Goal: Task Accomplishment & Management: Manage account settings

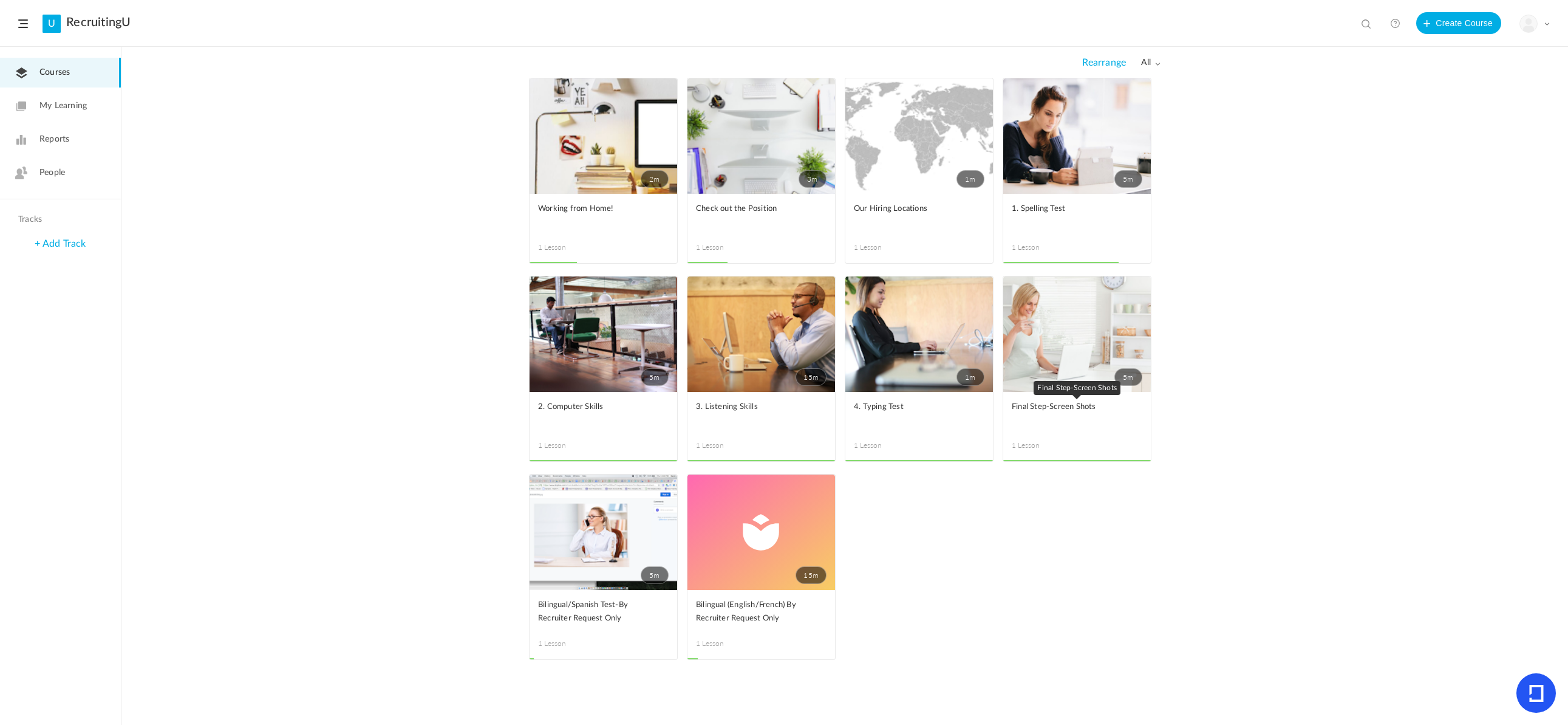
click at [1078, 406] on span "Final Step-Screen Shots" at bounding box center [1067, 406] width 112 height 13
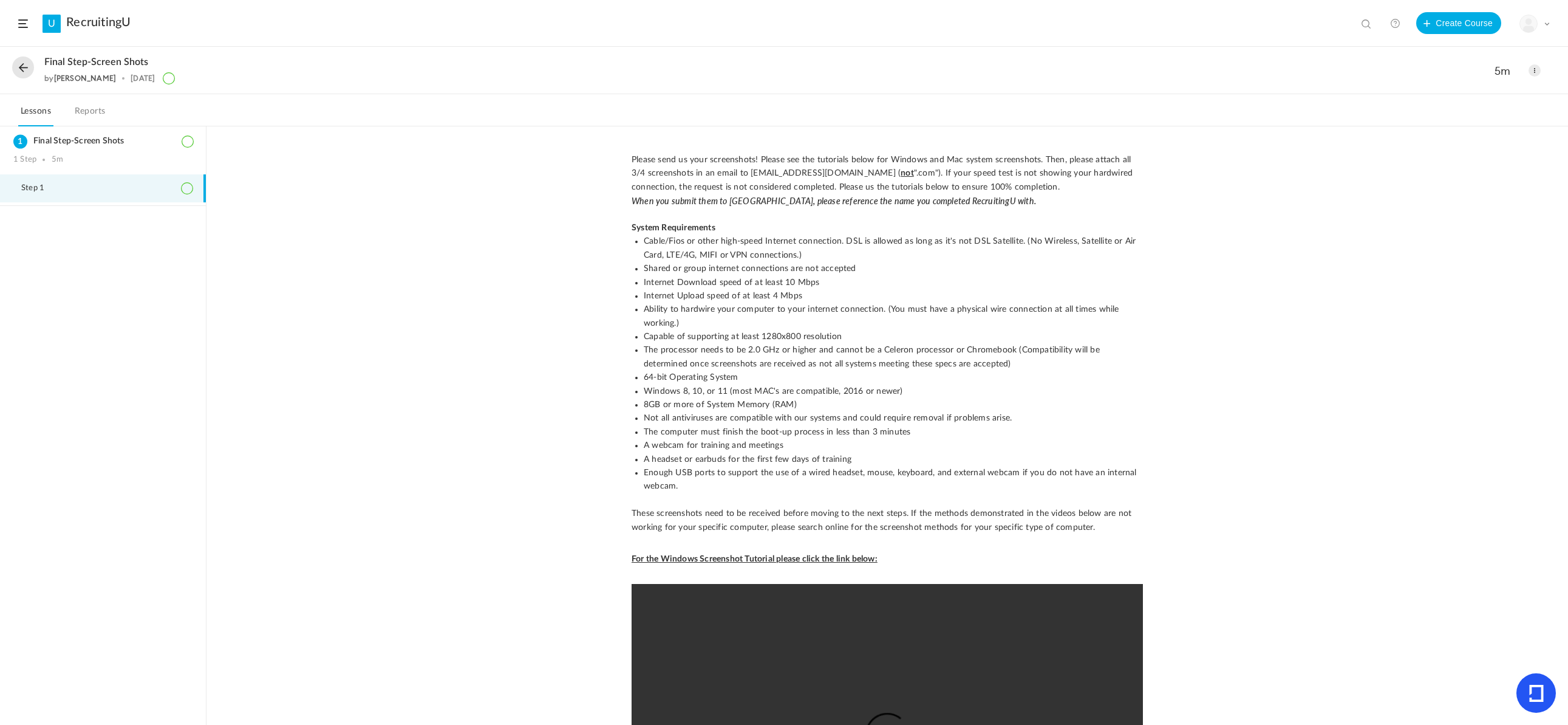
click at [1536, 67] on span at bounding box center [1534, 70] width 12 height 12
click at [1471, 101] on link "Edit" at bounding box center [1483, 97] width 114 height 22
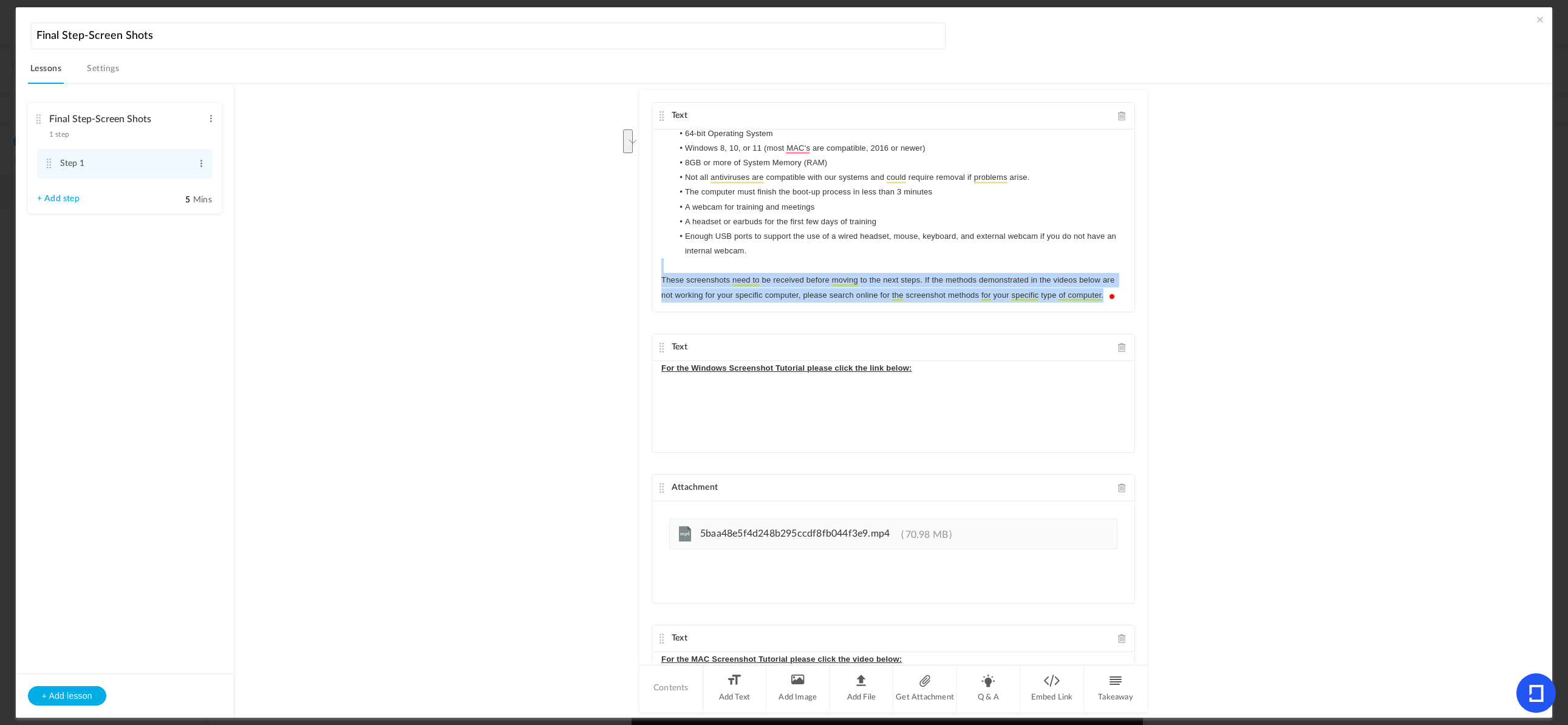
scroll to position [238, 0]
drag, startPoint x: 1111, startPoint y: 297, endPoint x: 809, endPoint y: 264, distance: 303.8
click at [810, 263] on div "Please send us your screenshots! Please see the tutorials below for Windows and…" at bounding box center [893, 220] width 482 height 182
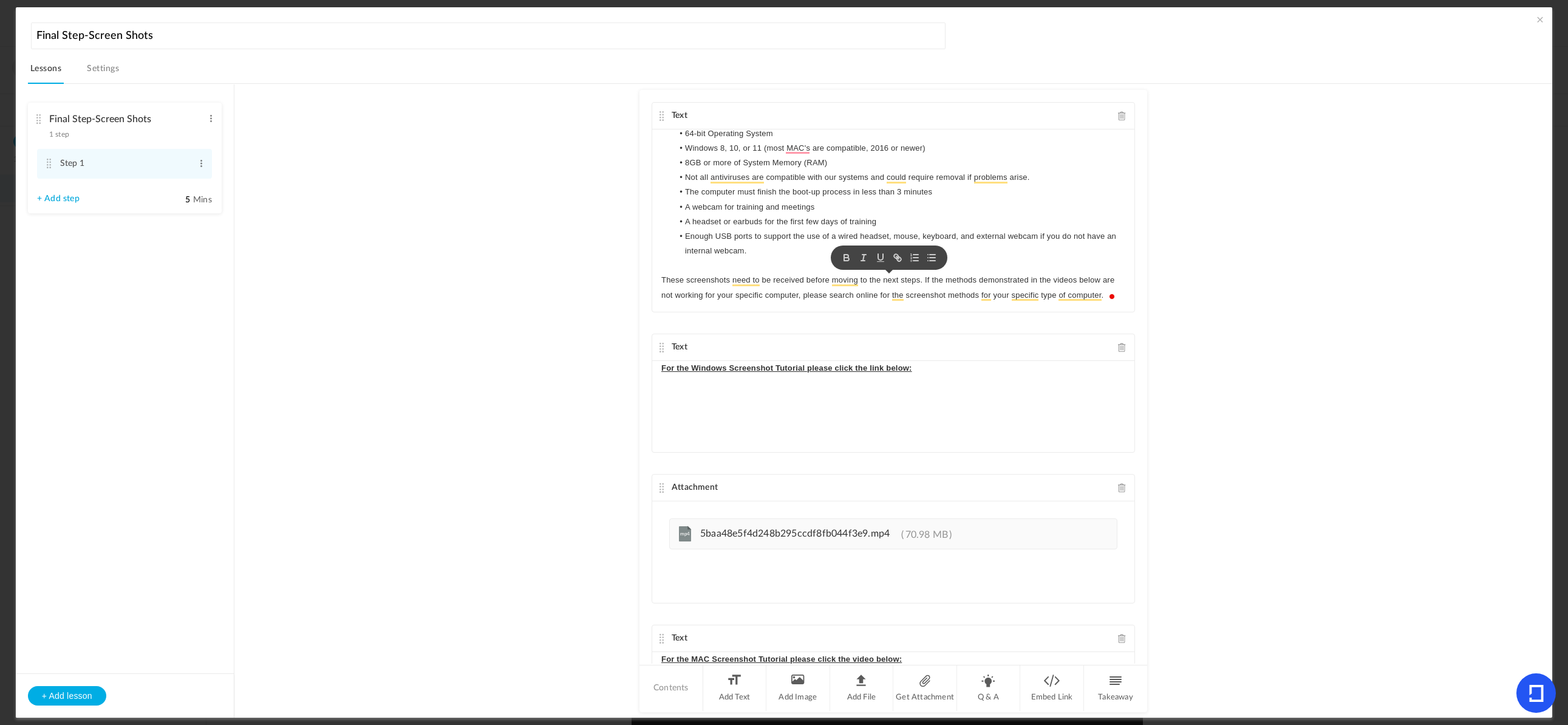
click at [782, 255] on li "Enough USB ports to support the use of a wired headset, mouse, keyboard, and ex…" at bounding box center [898, 243] width 453 height 29
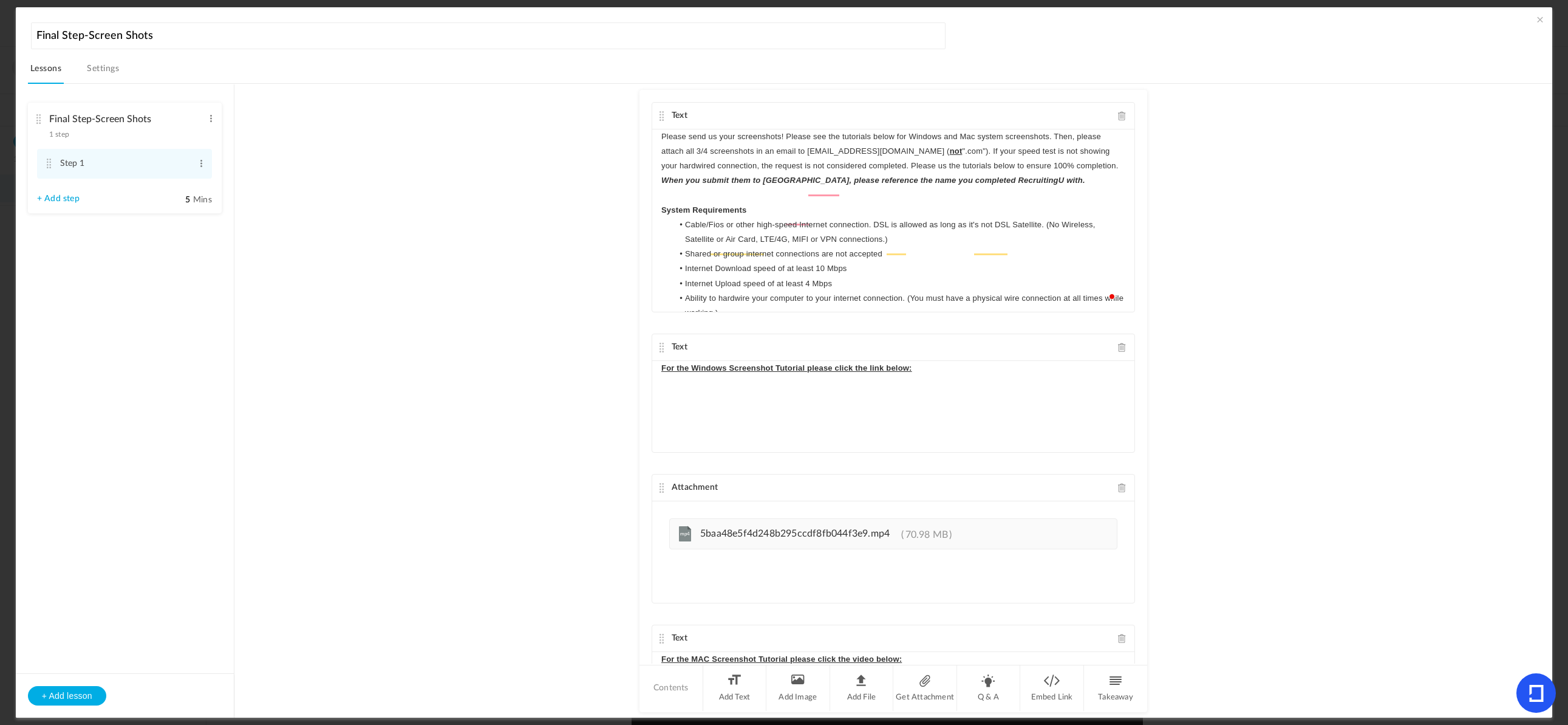
scroll to position [0, 0]
drag, startPoint x: 759, startPoint y: 253, endPoint x: 651, endPoint y: 94, distance: 192.2
click at [651, 94] on div "Text Please send us your screenshots! Please see the tutorials below for Window…" at bounding box center [893, 377] width 508 height 574
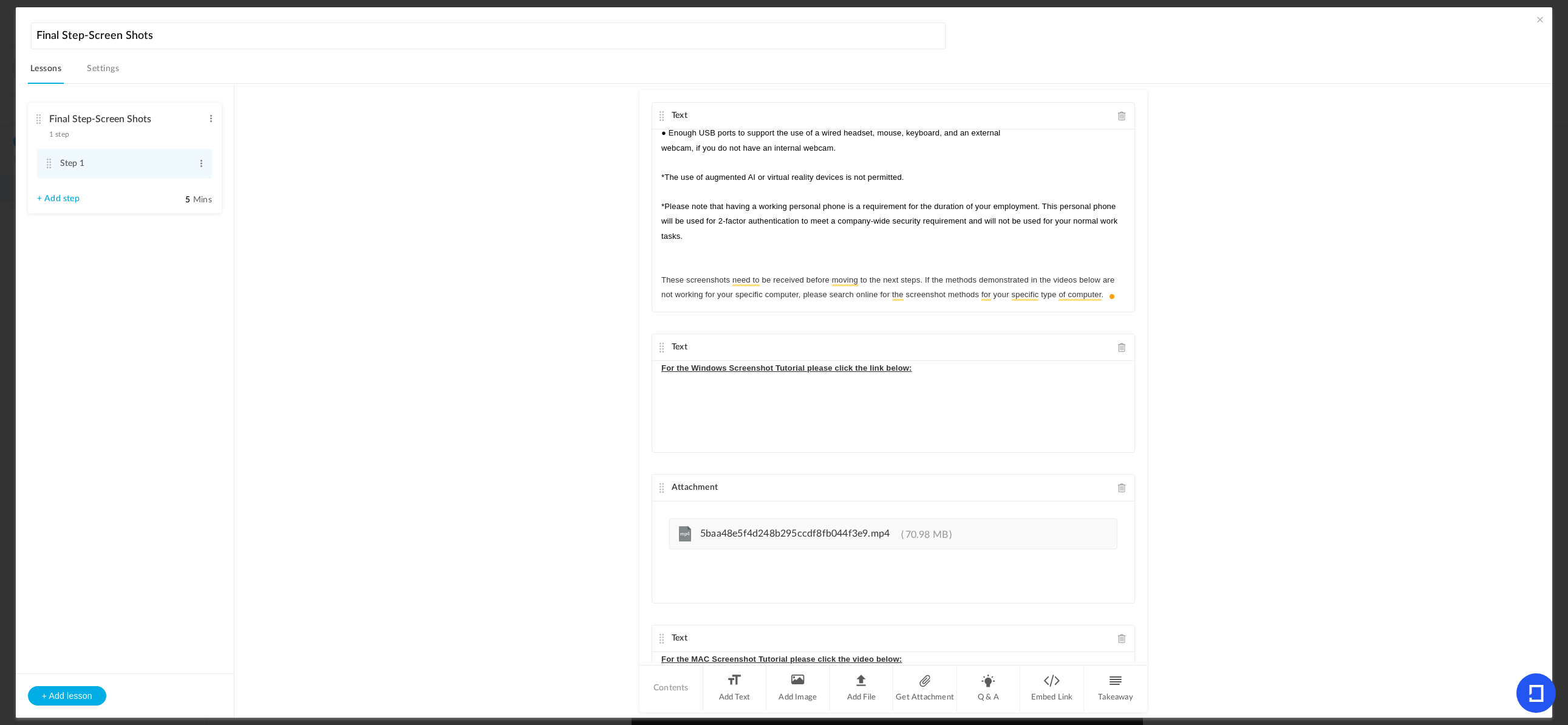
click at [876, 368] on u "For the Windows Screenshot Tutorial please click the link below:" at bounding box center [786, 367] width 251 height 9
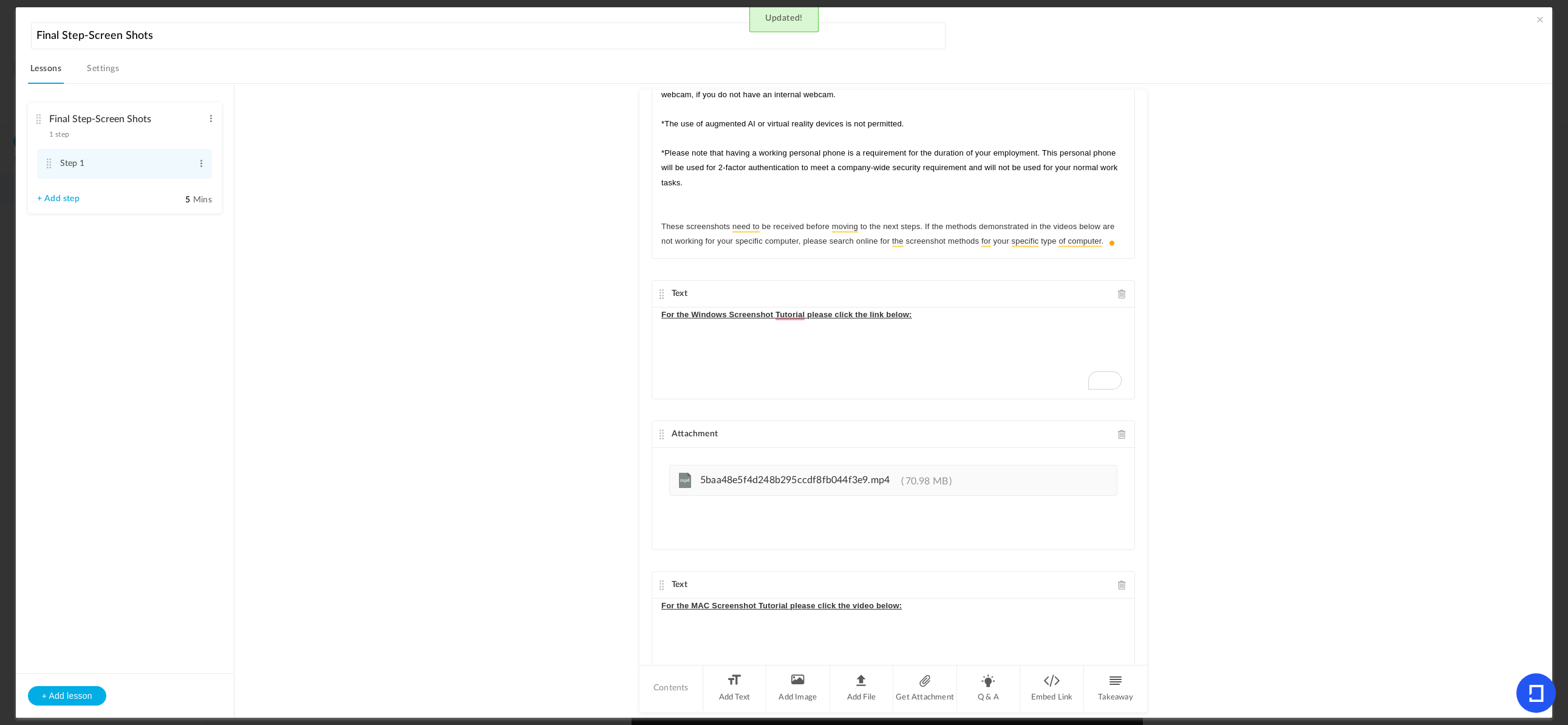
click at [770, 315] on u "For the Windows Screenshot Tutorial please click the link below:" at bounding box center [786, 314] width 251 height 9
click at [805, 315] on u "For the Windows Screenshot Tutorial please click the link below:" at bounding box center [786, 314] width 251 height 9
click at [834, 316] on u "For the Windows Screenshot Tutorial please click the link below:" at bounding box center [786, 314] width 251 height 9
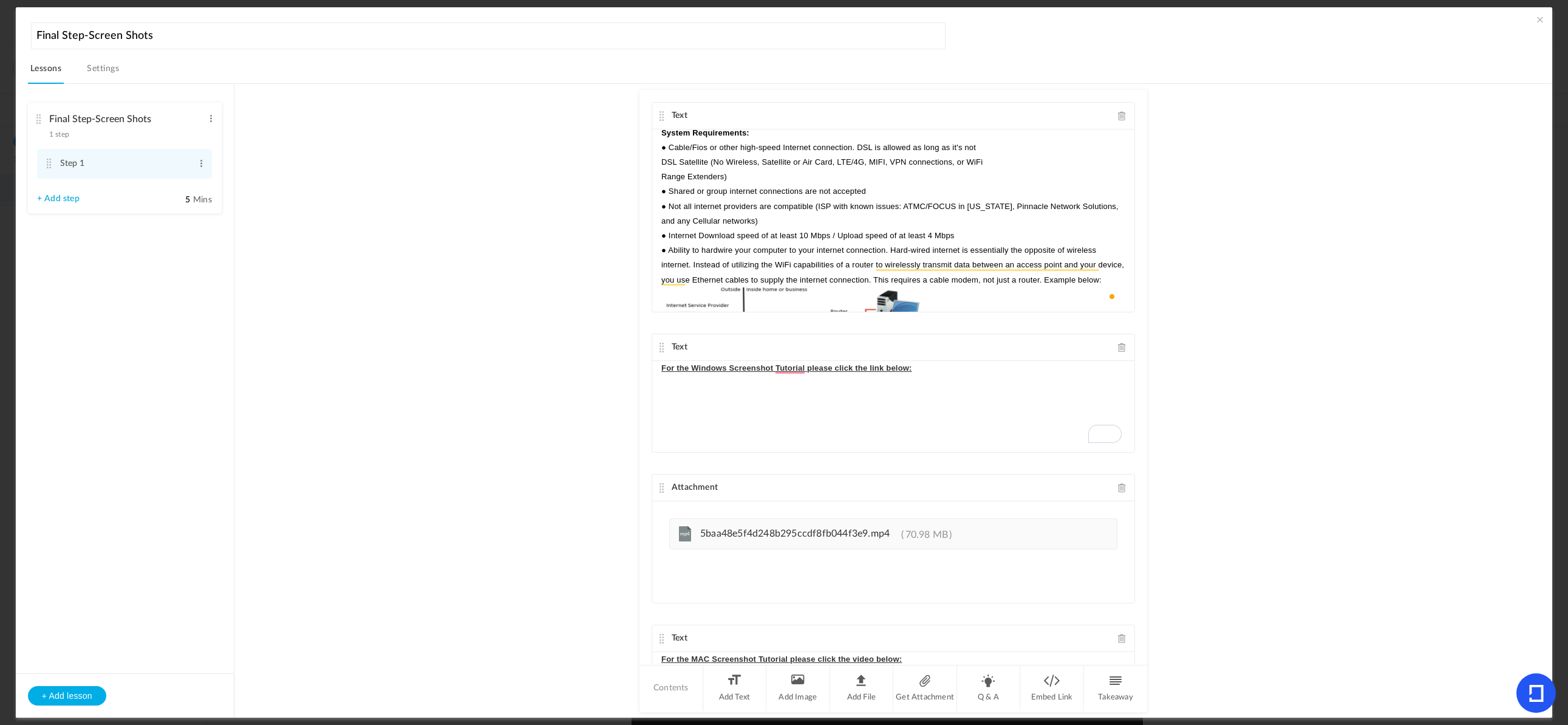
click at [434, 293] on au-course-substep "Text As this is a remote, work-from-home position, the following basic system r…" at bounding box center [892, 401] width 1288 height 634
click at [405, 202] on au-course-substep "Text As this is a remote, work-from-home position, the following basic system r…" at bounding box center [892, 401] width 1288 height 634
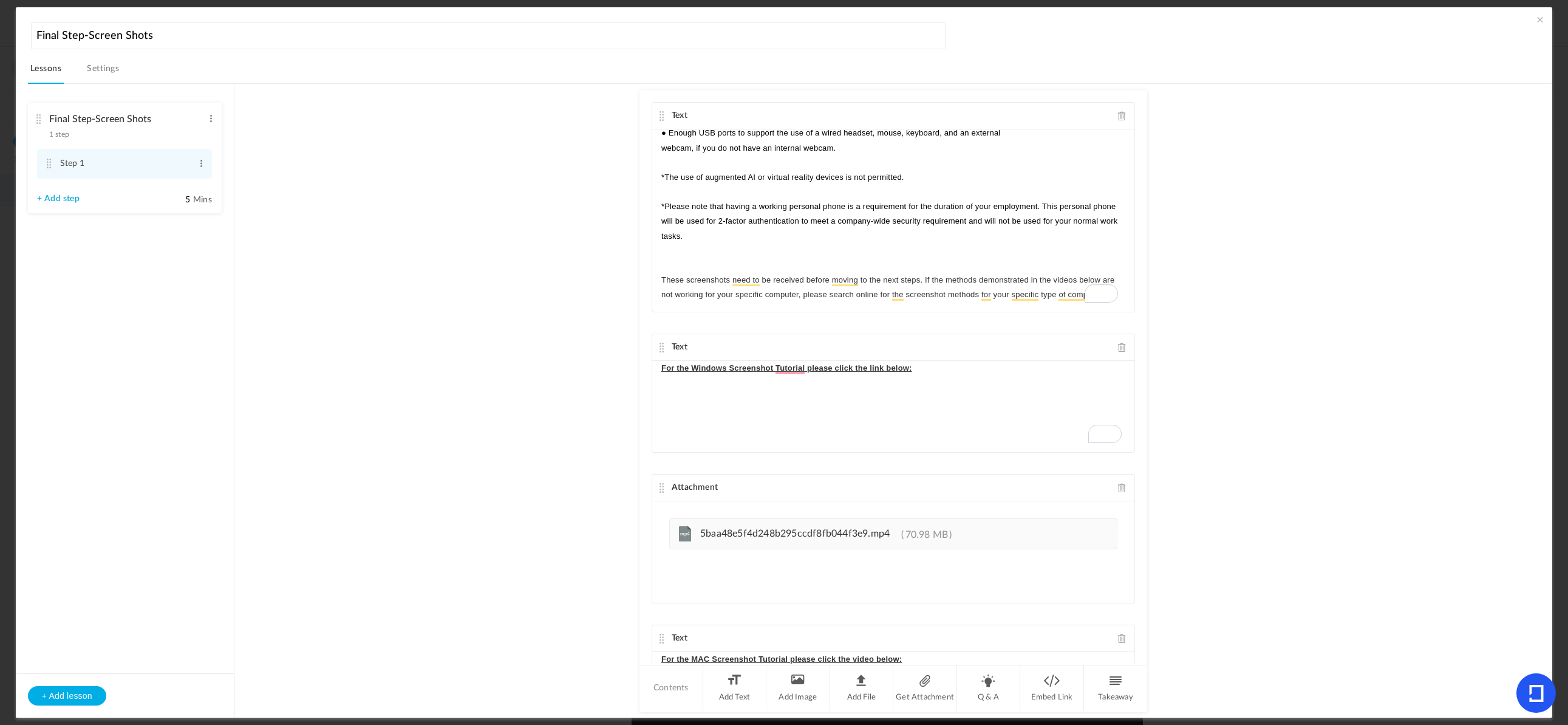
click at [1215, 271] on au-course-substep "Text As this is a remote, work-from-home position, the following basic system r…" at bounding box center [892, 401] width 1288 height 634
click at [1536, 22] on span at bounding box center [1540, 19] width 12 height 12
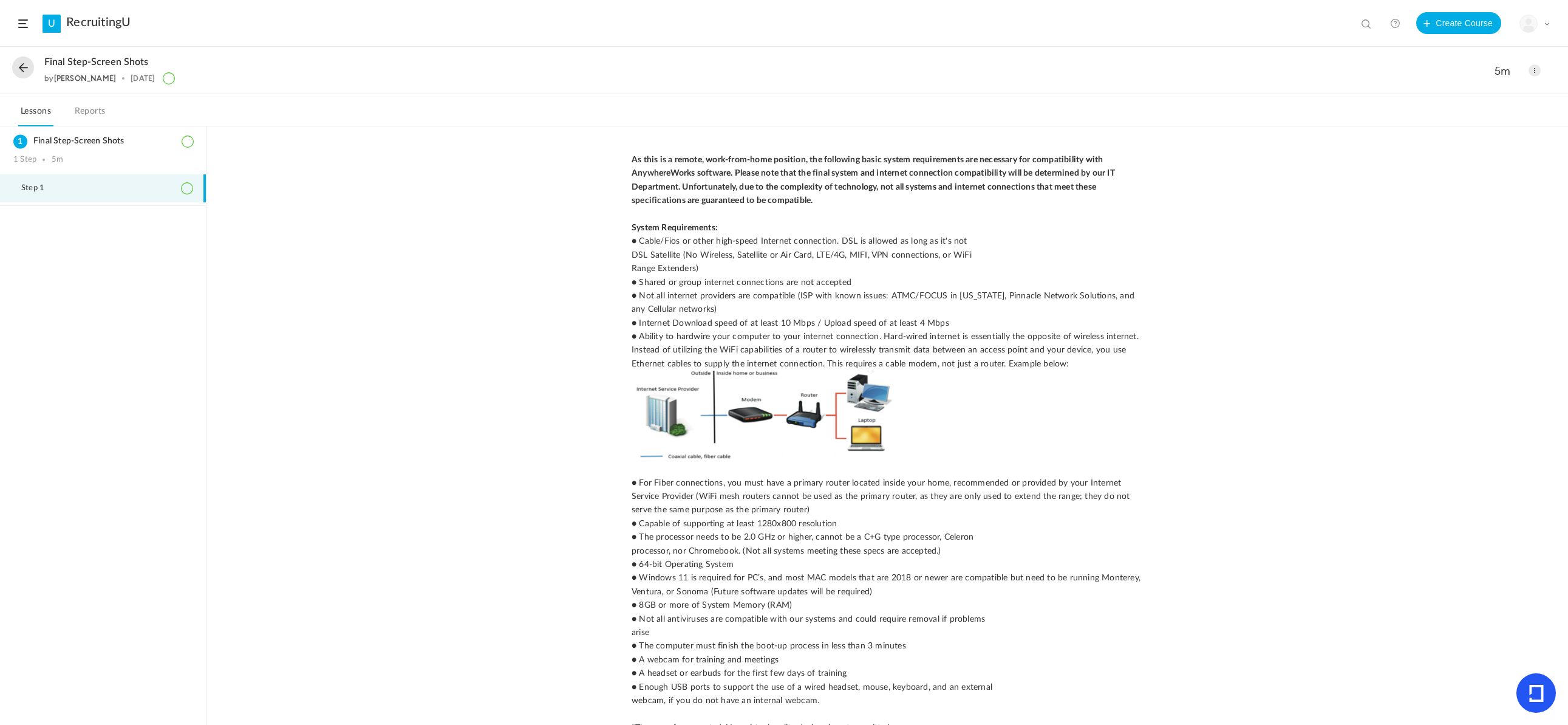
click at [1547, 22] on span at bounding box center [1546, 24] width 6 height 6
click at [1373, 41] on header "U RecruitingU View all No results Create Course My Profile University Settings …" at bounding box center [784, 23] width 1568 height 47
click at [1535, 66] on span at bounding box center [1534, 70] width 12 height 12
click at [1386, 122] on nav "Lessons Reports" at bounding box center [784, 110] width 1568 height 32
click at [1542, 23] on div "My Profile University Settings Current Plan Billing Details Logout" at bounding box center [1534, 24] width 30 height 18
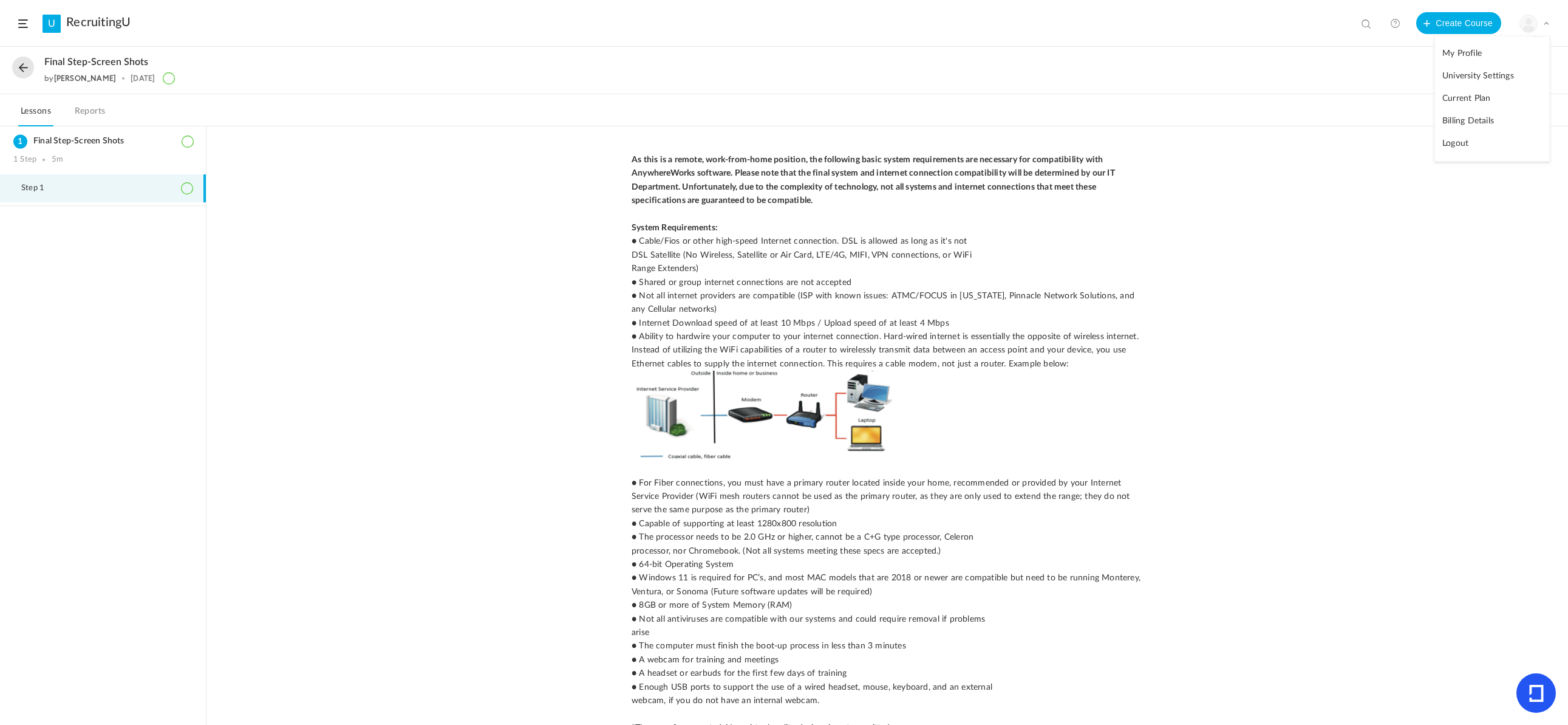
click at [1500, 48] on link "My Profile" at bounding box center [1492, 54] width 114 height 22
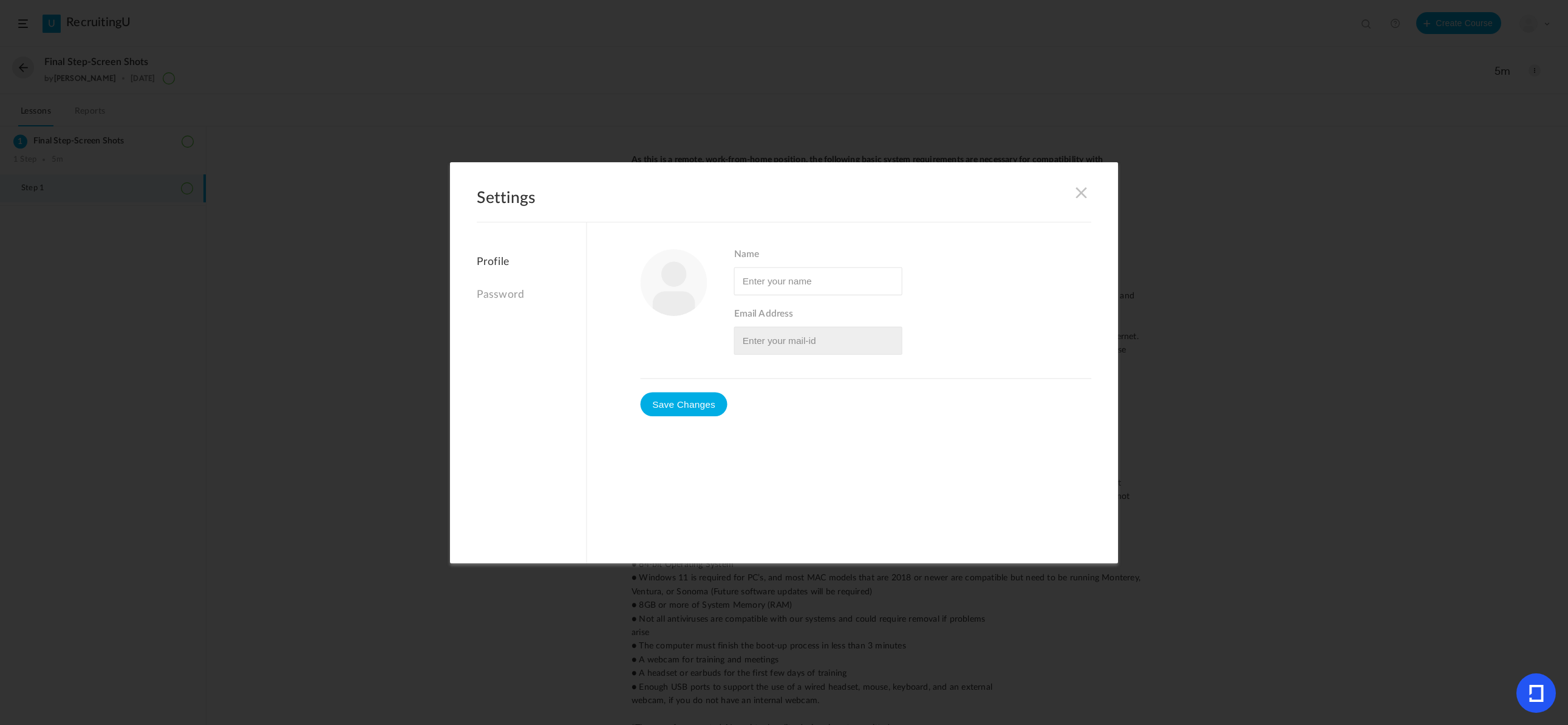
type input "[PERSON_NAME]"
type input "[EMAIL_ADDRESS][DOMAIN_NAME]"
click at [826, 276] on input "Name" at bounding box center [818, 281] width 168 height 28
click at [495, 295] on link "Password" at bounding box center [531, 294] width 109 height 26
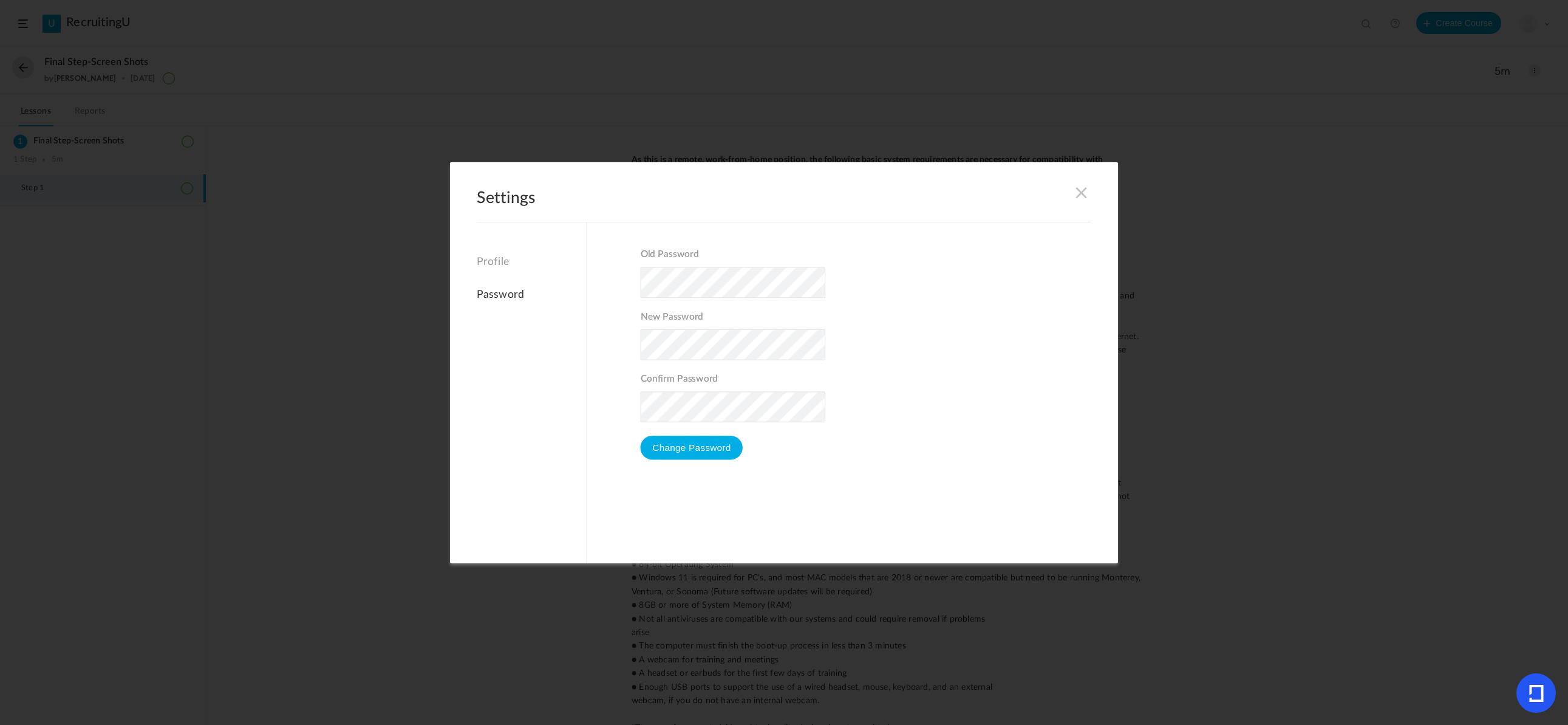
click at [490, 265] on link "Profile" at bounding box center [531, 265] width 109 height 19
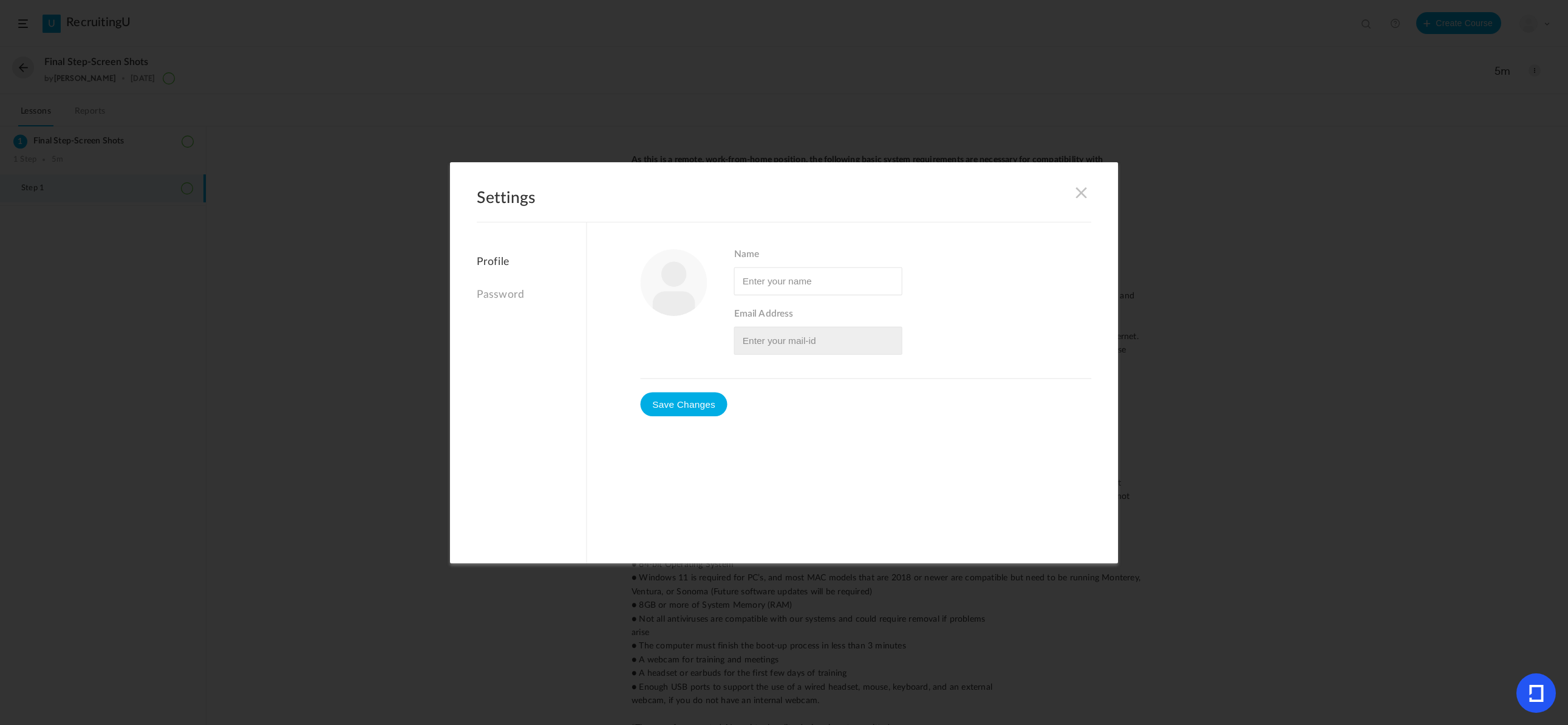
type input "[PERSON_NAME]"
type input "[EMAIL_ADDRESS][DOMAIN_NAME]"
click at [1082, 188] on span at bounding box center [1080, 191] width 13 height 13
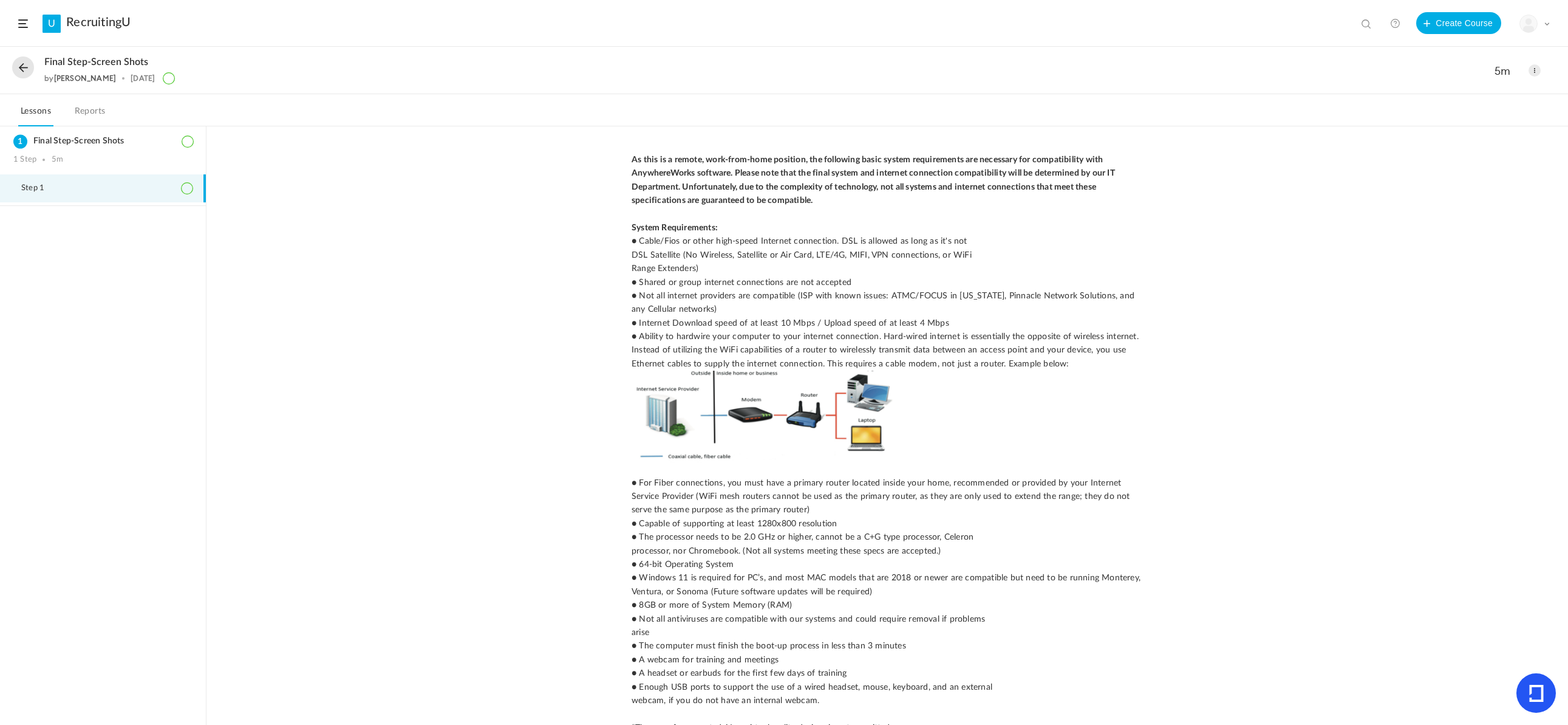
click at [1537, 67] on span at bounding box center [1534, 70] width 12 height 12
click at [1439, 89] on link "Edit" at bounding box center [1483, 97] width 114 height 22
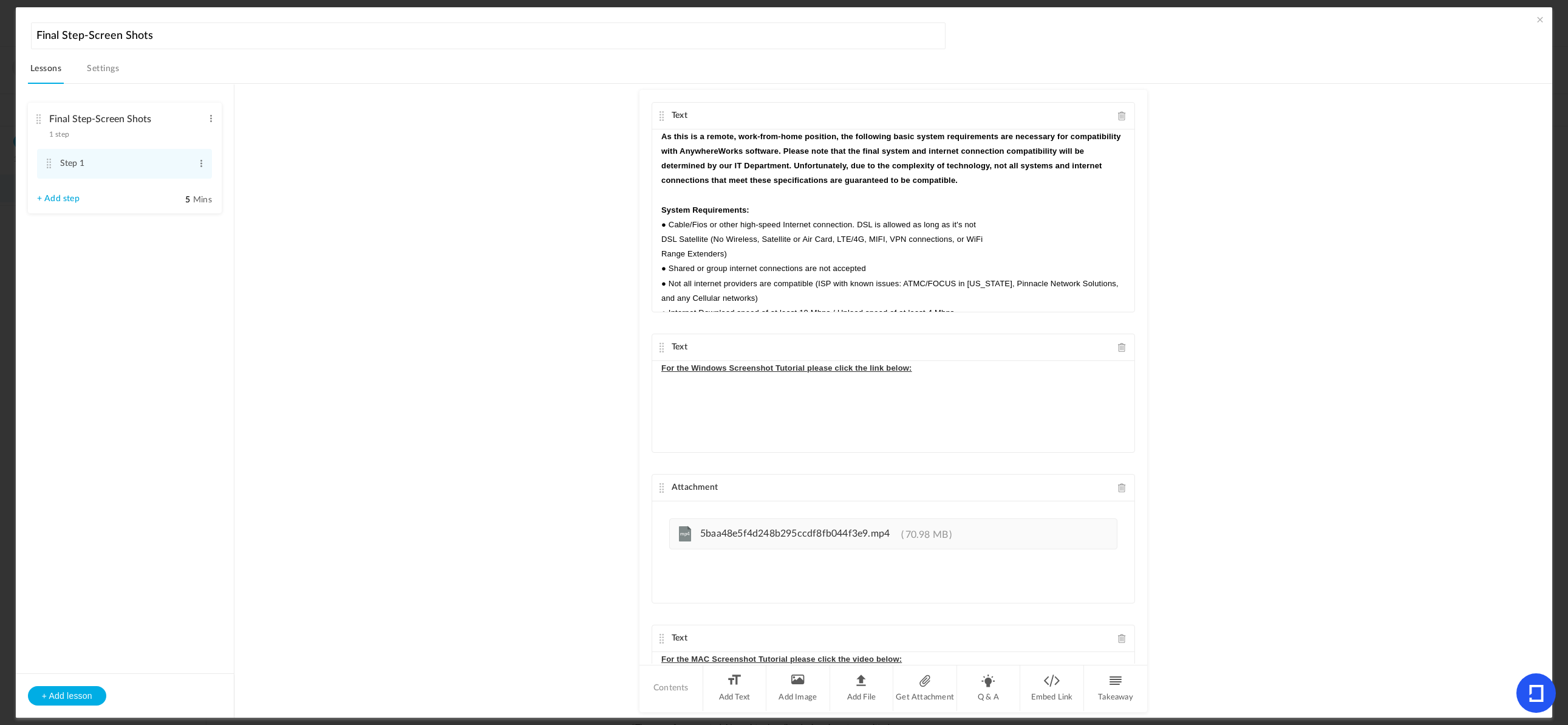
click at [92, 70] on link "Settings" at bounding box center [102, 72] width 37 height 23
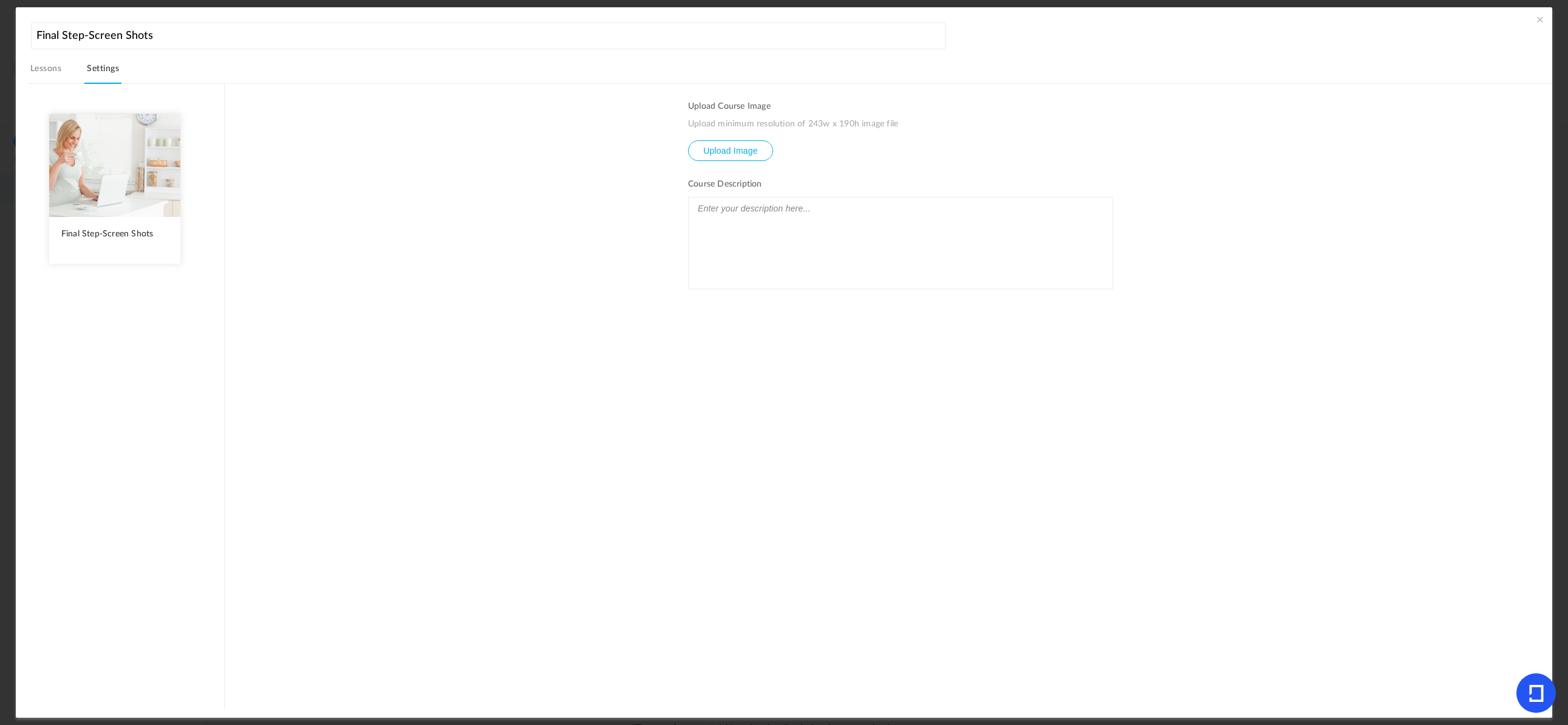
click at [48, 68] on link "Lessons" at bounding box center [46, 72] width 36 height 23
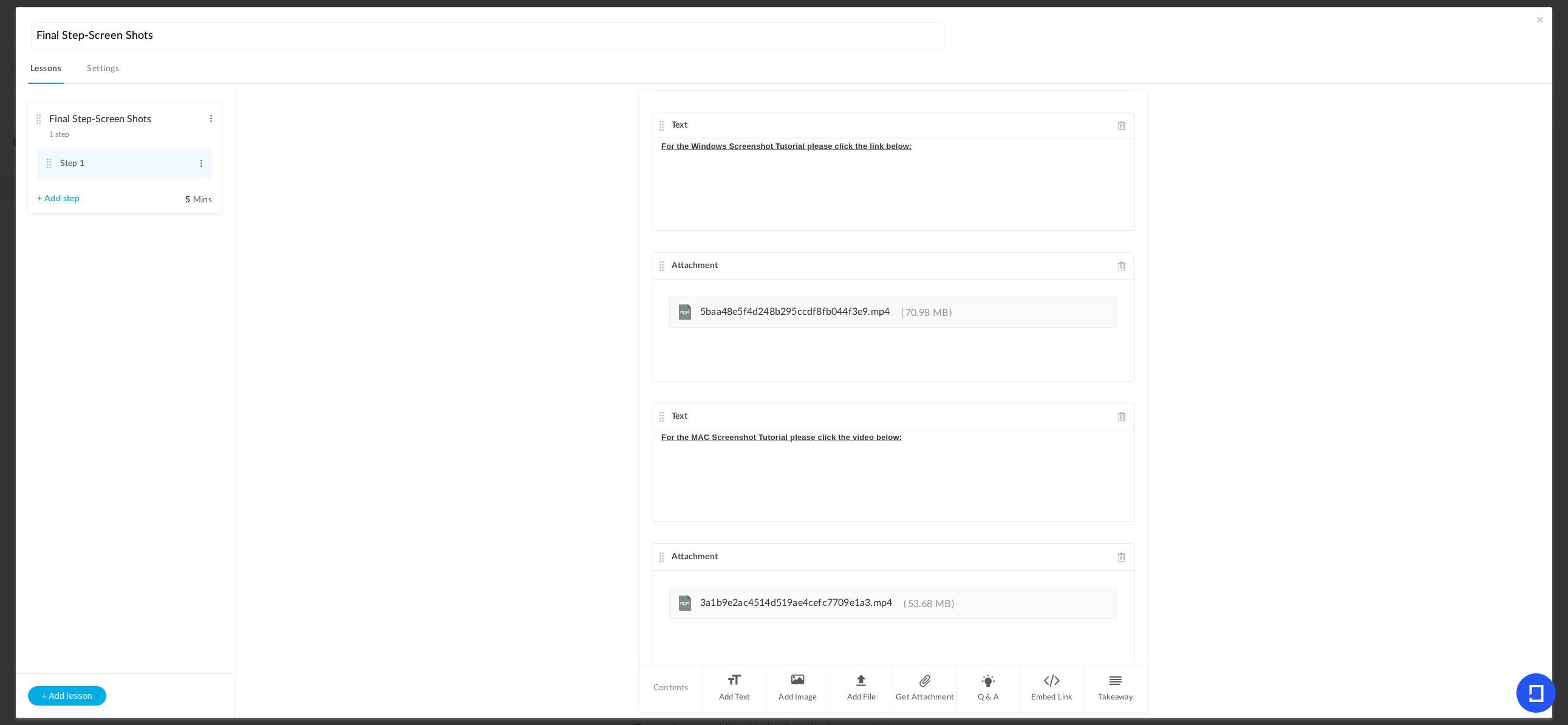
scroll to position [264, 0]
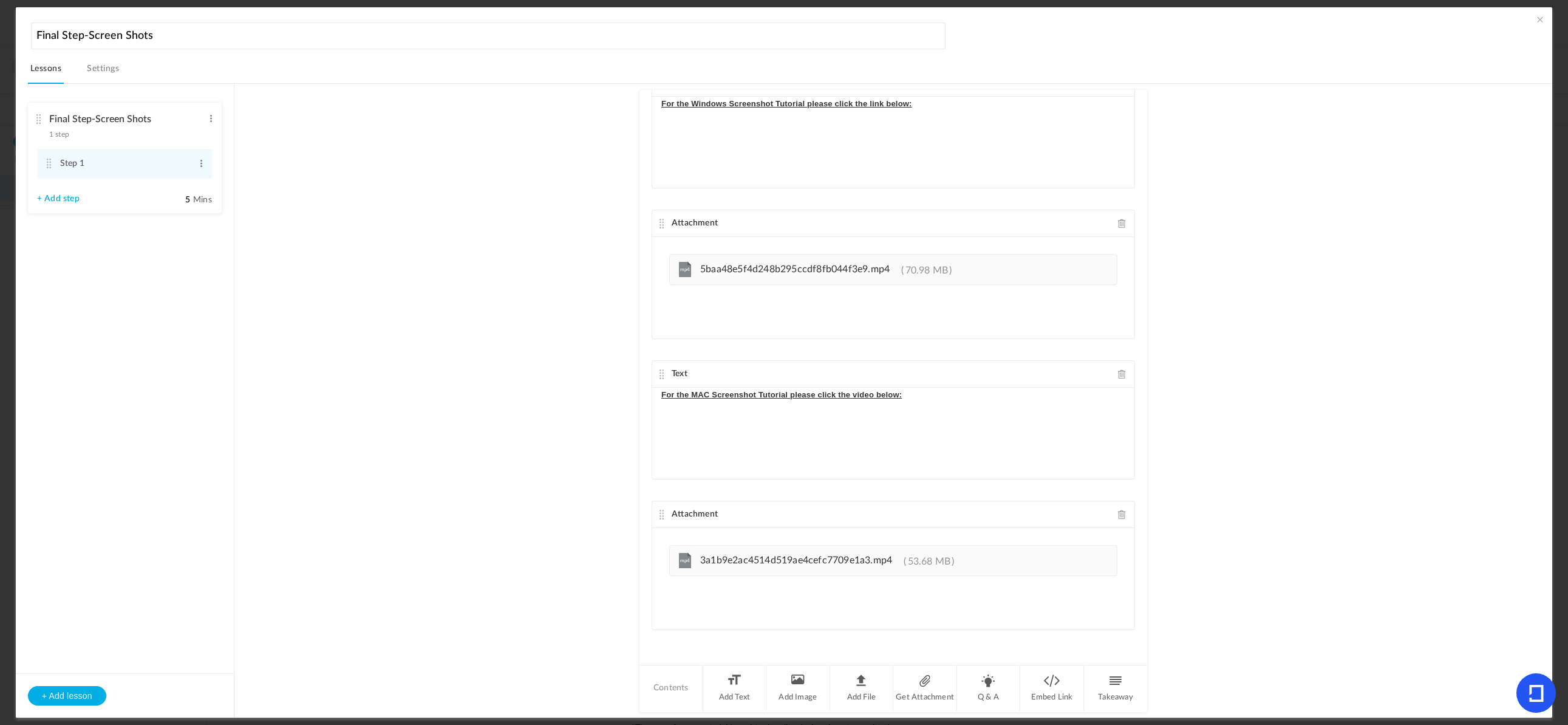
click at [1311, 302] on au-course-substep "Text As this is a remote, work-from-home position, the following basic system r…" at bounding box center [892, 401] width 1288 height 634
click at [1200, 335] on au-course-substep "Text As this is a remote, work-from-home position, the following basic system r…" at bounding box center [892, 401] width 1288 height 634
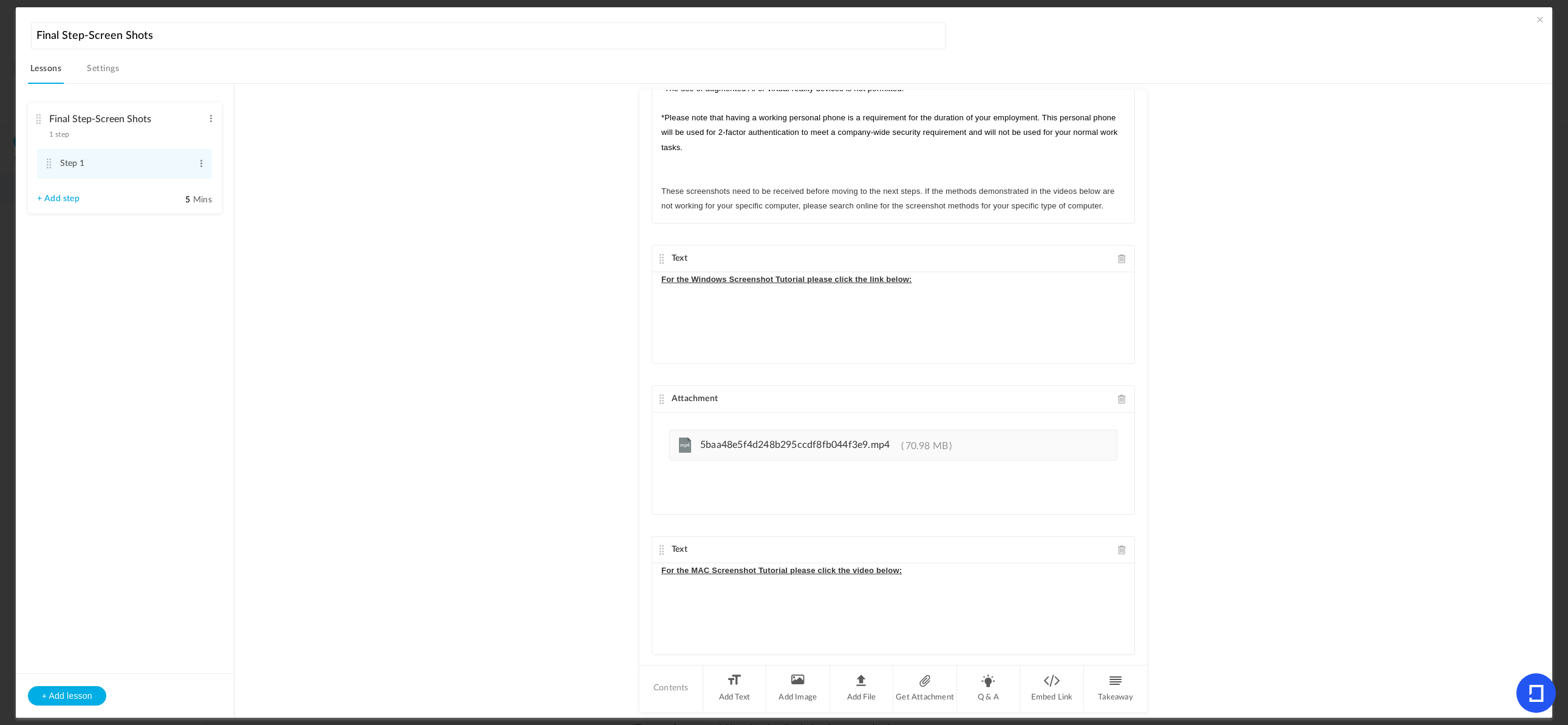
scroll to position [0, 0]
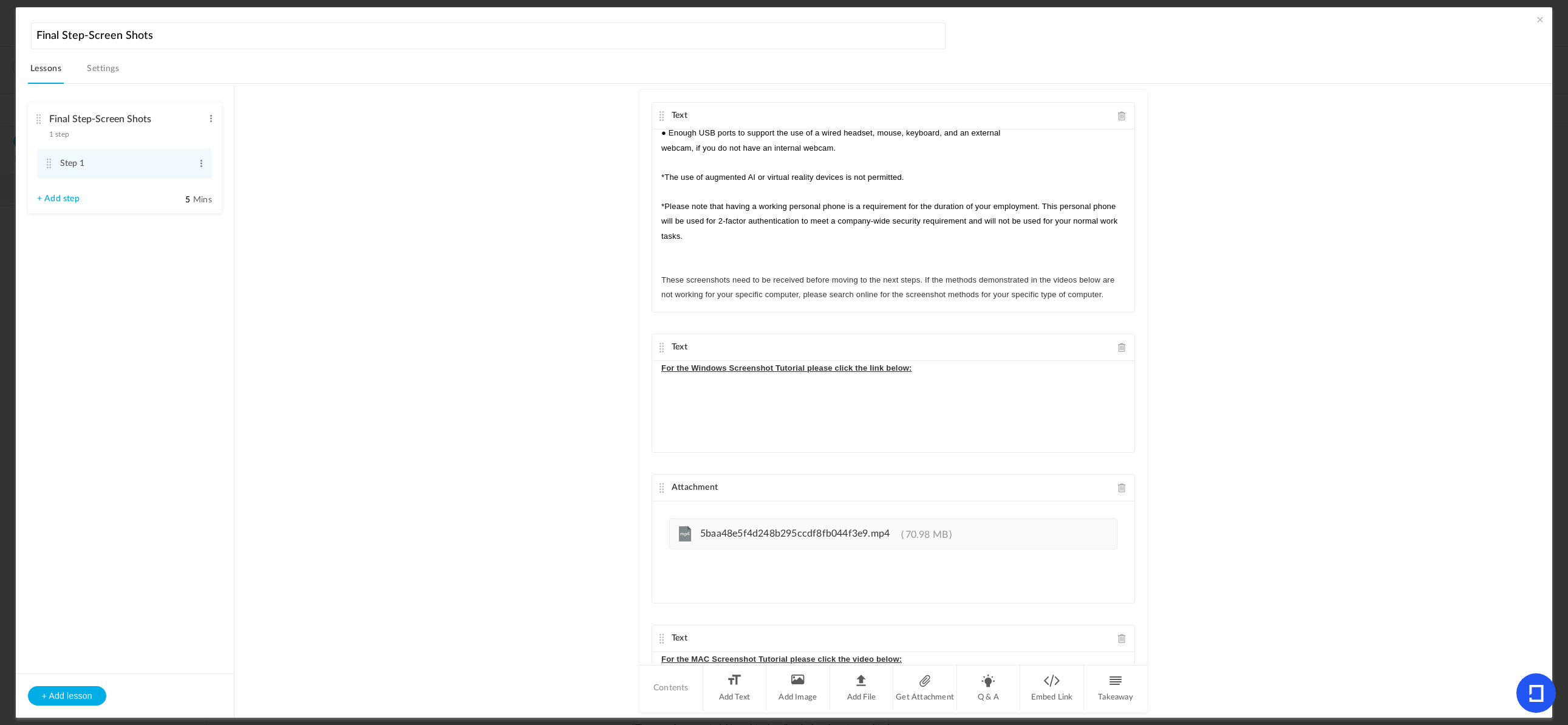
click at [1536, 20] on span at bounding box center [1540, 19] width 12 height 12
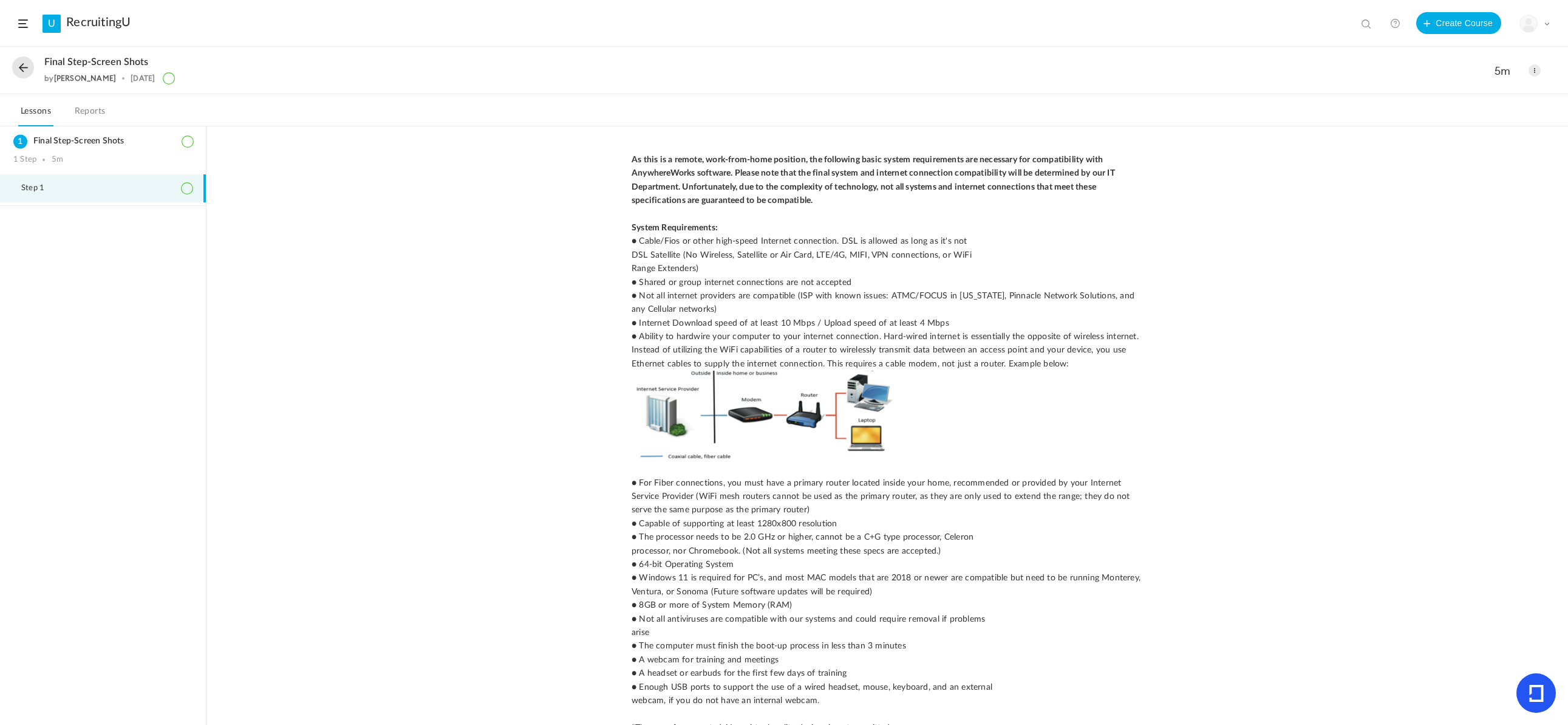
click at [1544, 24] on span at bounding box center [1546, 24] width 6 height 6
click at [1494, 72] on link "University Settings" at bounding box center [1492, 76] width 114 height 22
click at [1529, 69] on span at bounding box center [1534, 70] width 12 height 12
click at [1367, 81] on div "by [PERSON_NAME] [DATE]" at bounding box center [746, 78] width 1404 height 12
click at [1398, 22] on link at bounding box center [1394, 23] width 24 height 24
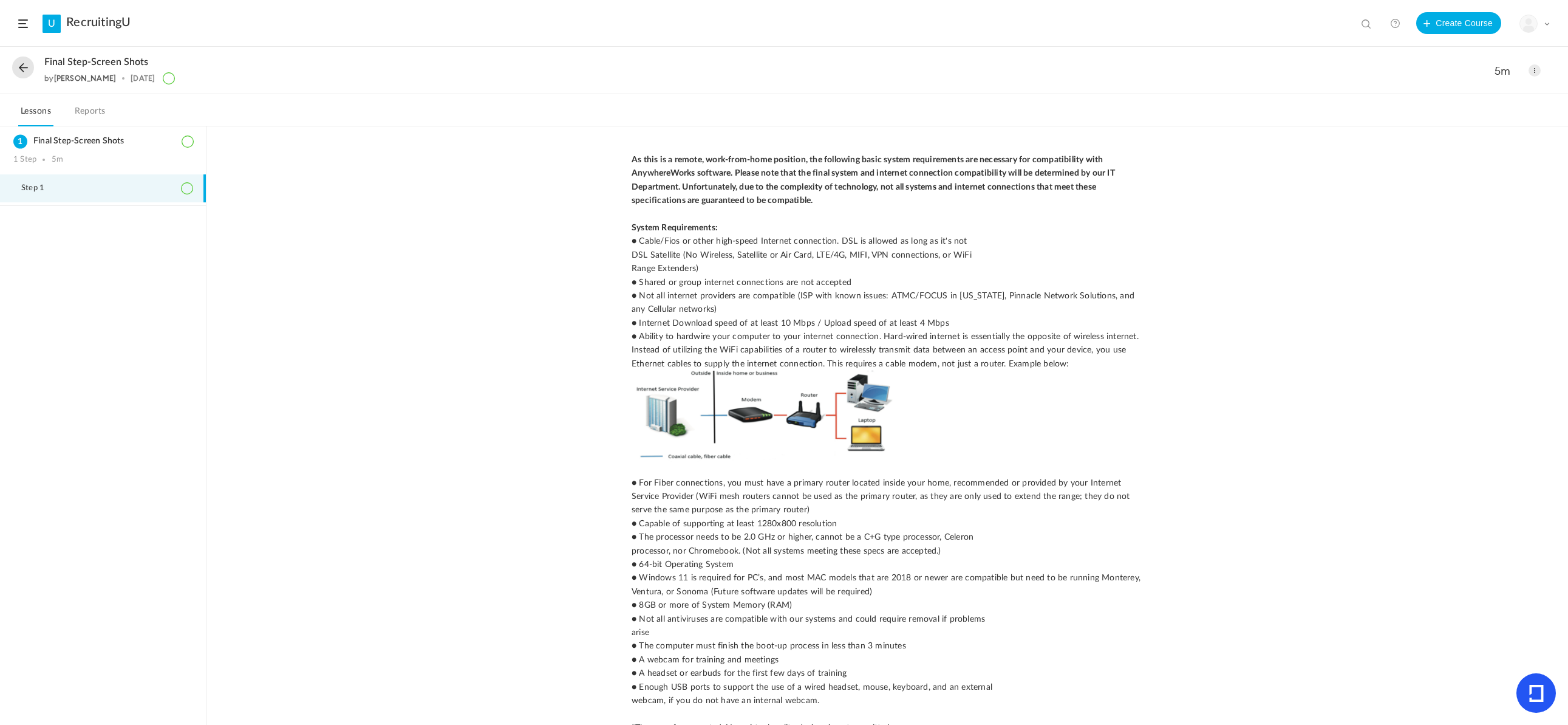
click at [1543, 20] on div "My Profile University Settings Current Plan Billing Details Logout" at bounding box center [1534, 24] width 30 height 18
click at [1475, 141] on link "Logout" at bounding box center [1492, 143] width 114 height 22
